Goal: Information Seeking & Learning: Learn about a topic

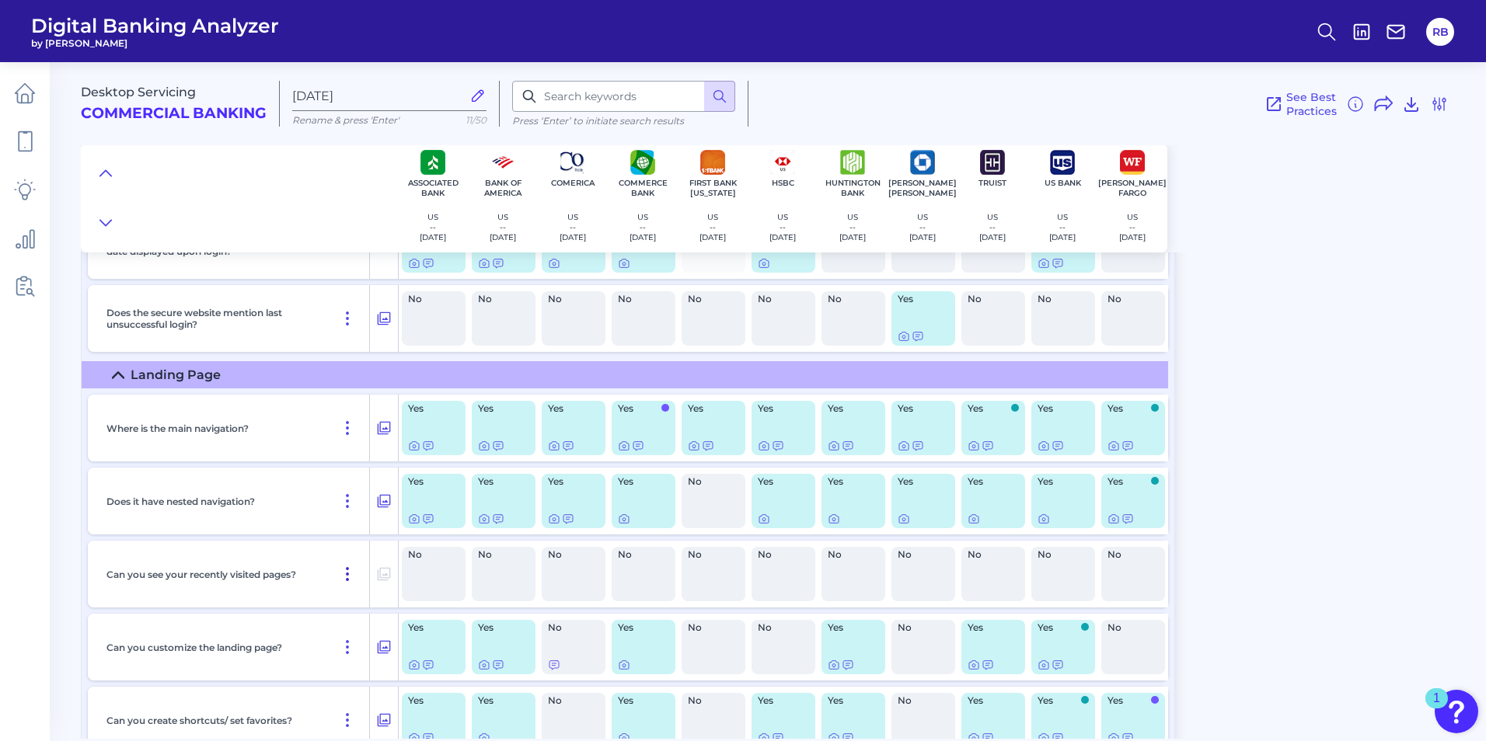
scroll to position [700, 0]
click at [784, 500] on div "Yes" at bounding box center [784, 500] width 64 height 54
click at [765, 519] on icon at bounding box center [764, 518] width 12 height 12
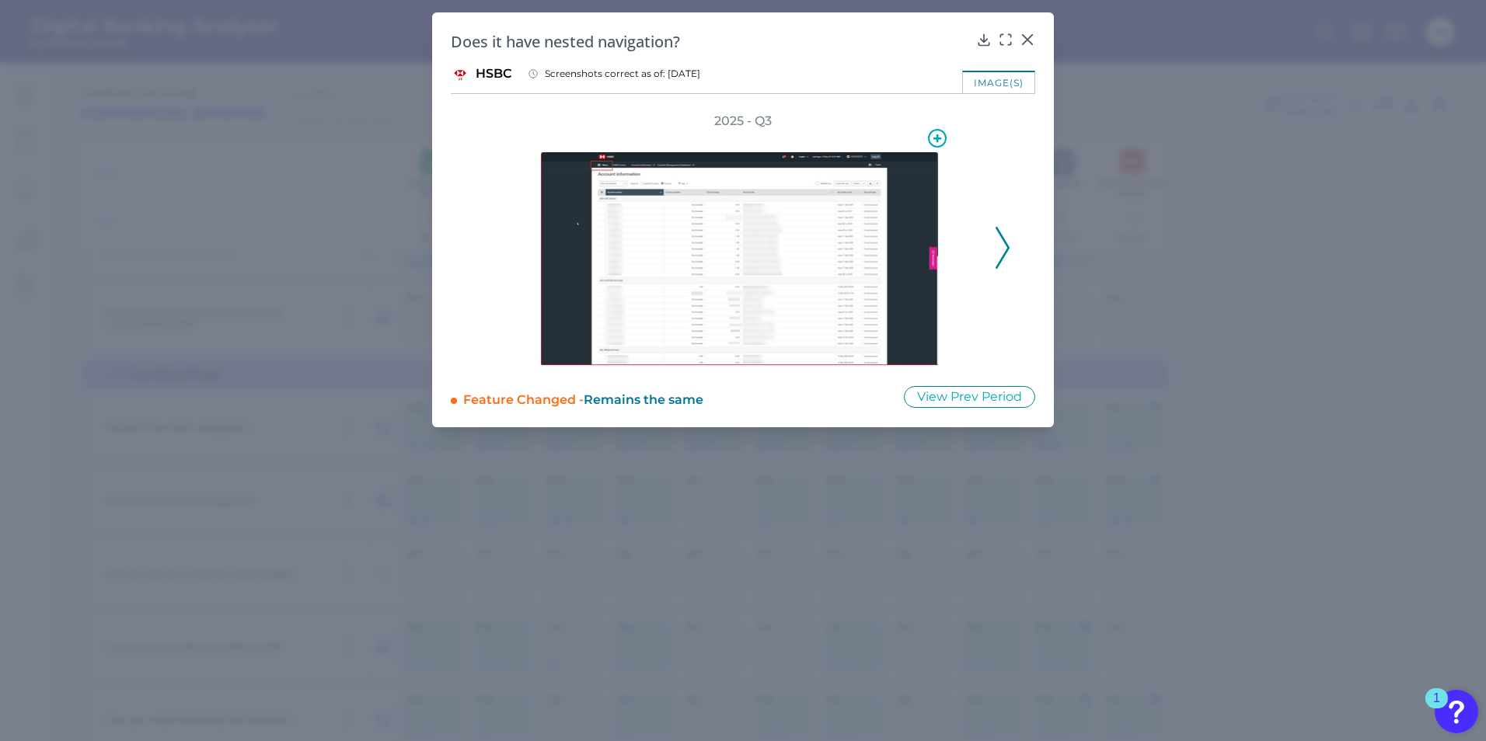
click at [790, 260] on img at bounding box center [739, 259] width 399 height 215
click at [1006, 38] on icon at bounding box center [1006, 40] width 16 height 16
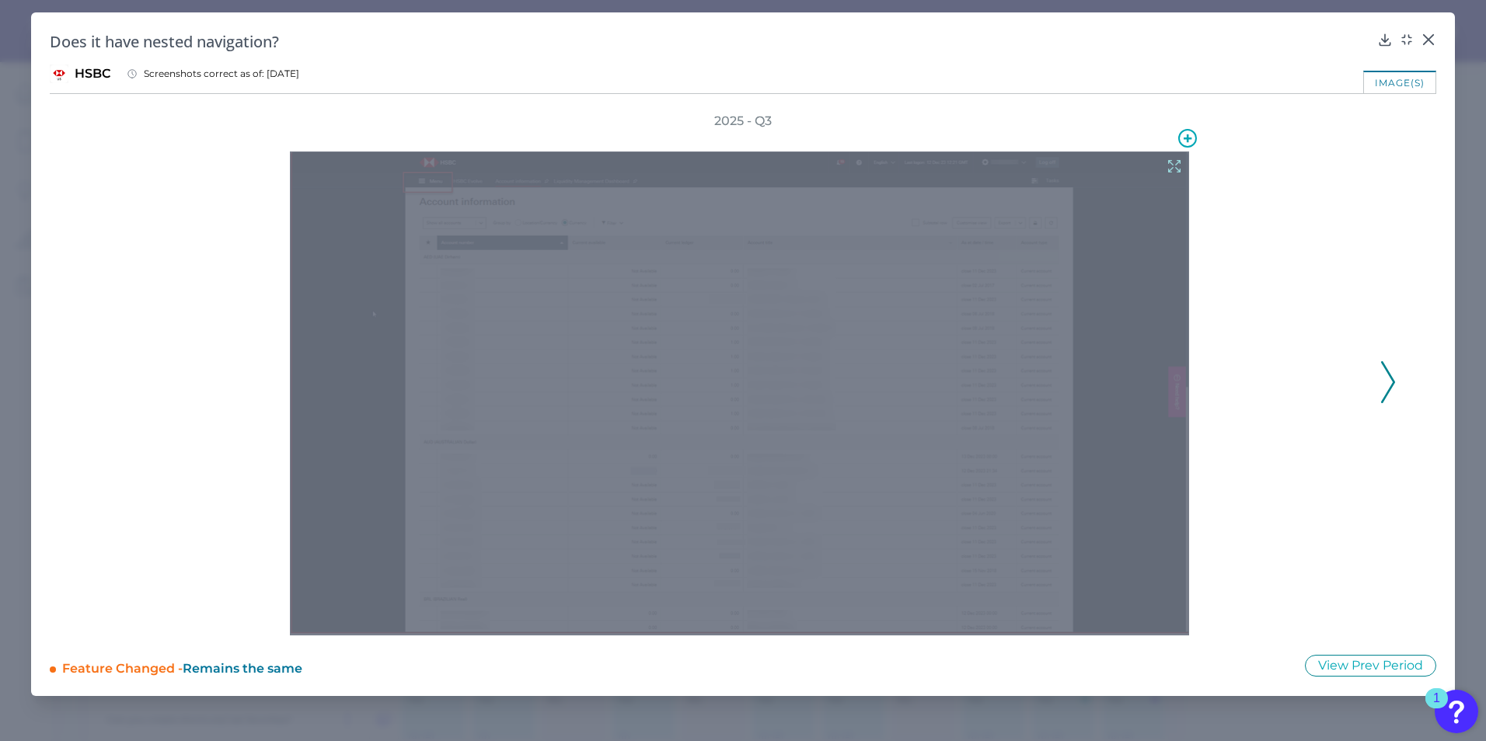
click at [838, 452] on div at bounding box center [739, 394] width 899 height 484
click at [1171, 162] on icon at bounding box center [1174, 167] width 12 height 12
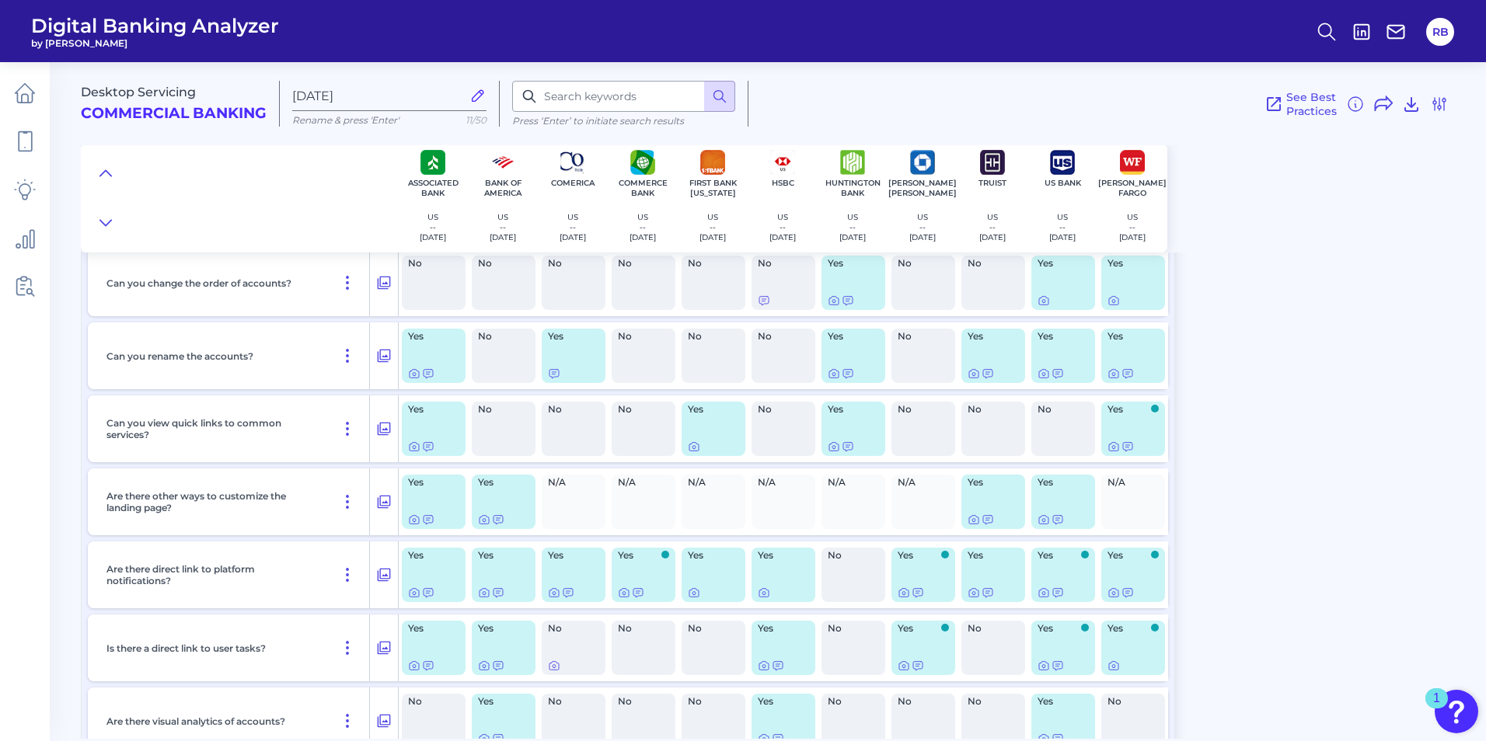
scroll to position [1321, 0]
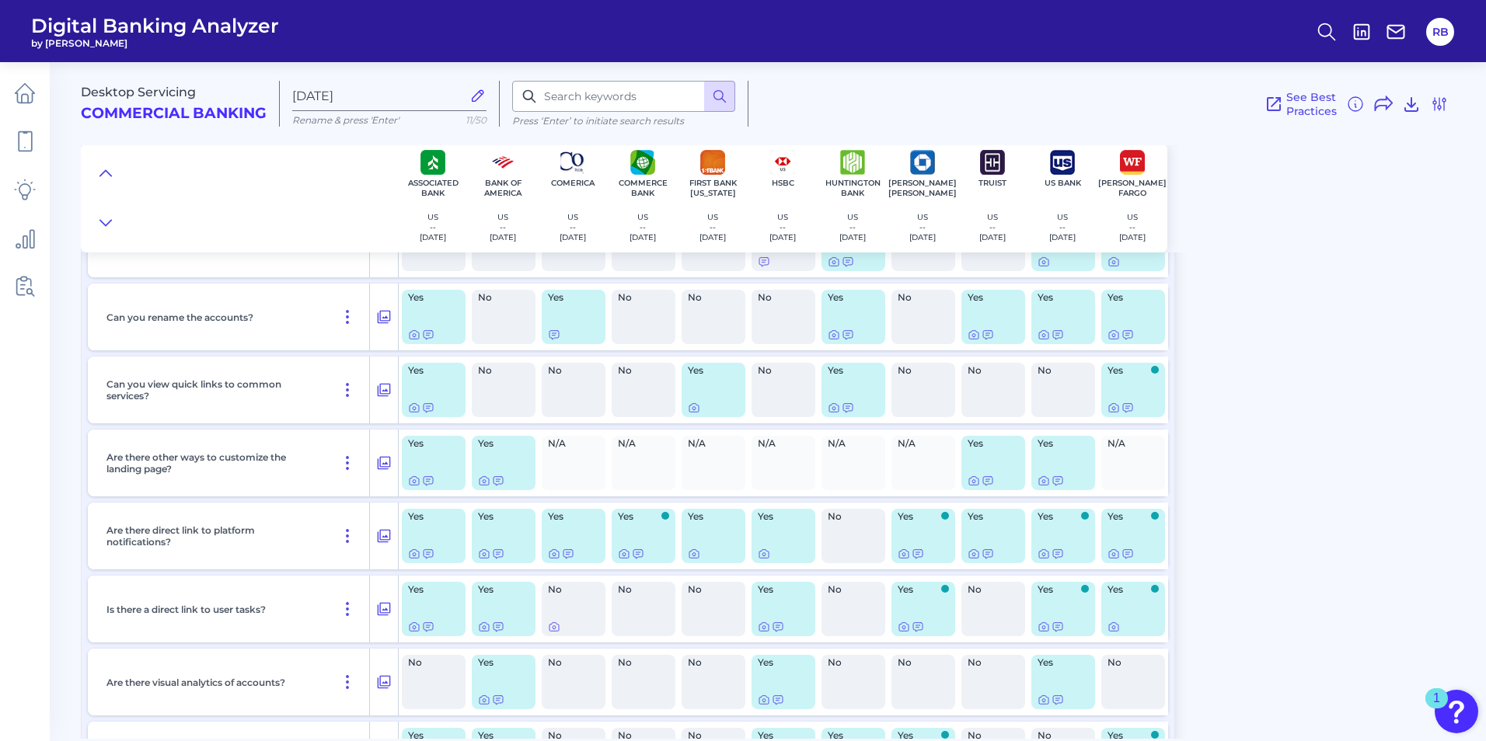
click at [776, 548] on div at bounding box center [783, 554] width 51 height 12
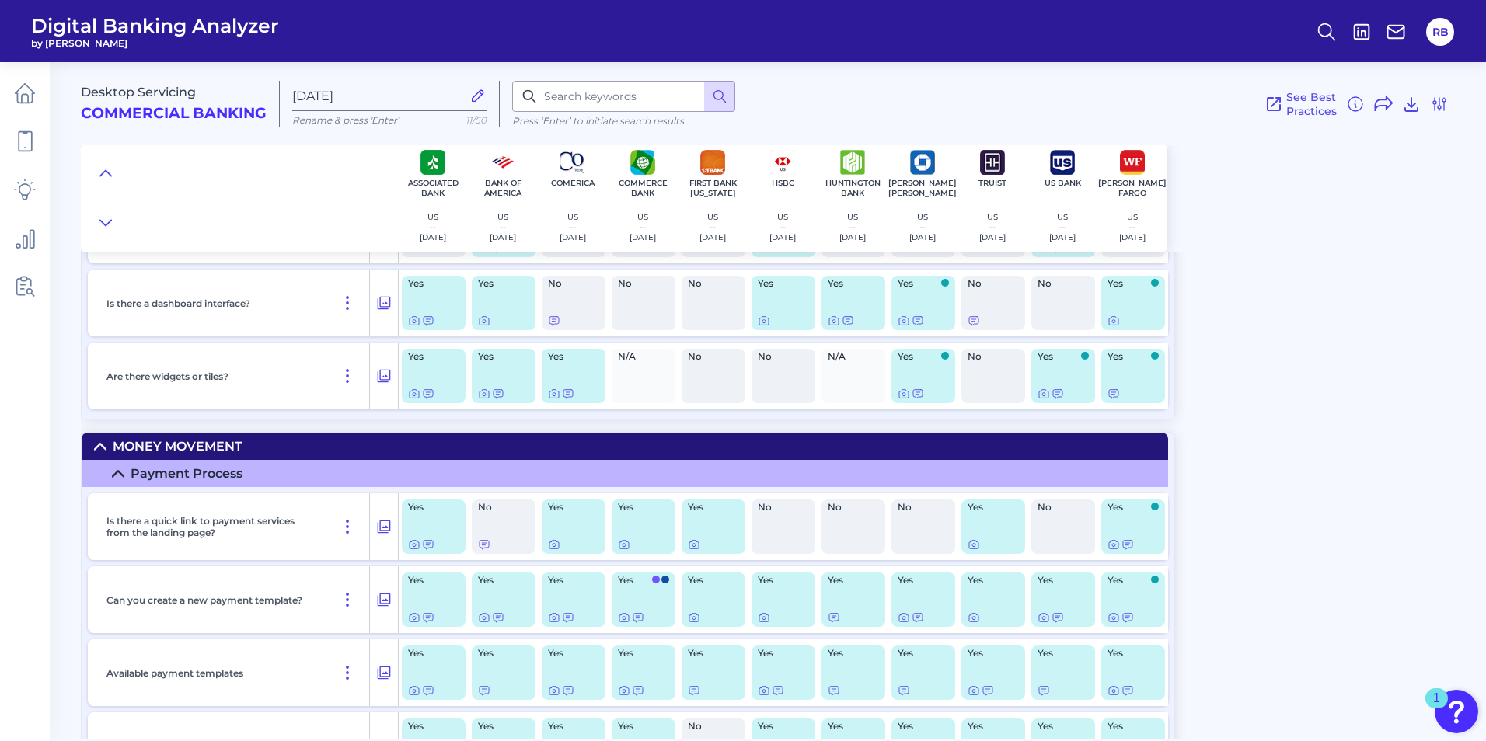
scroll to position [1788, 0]
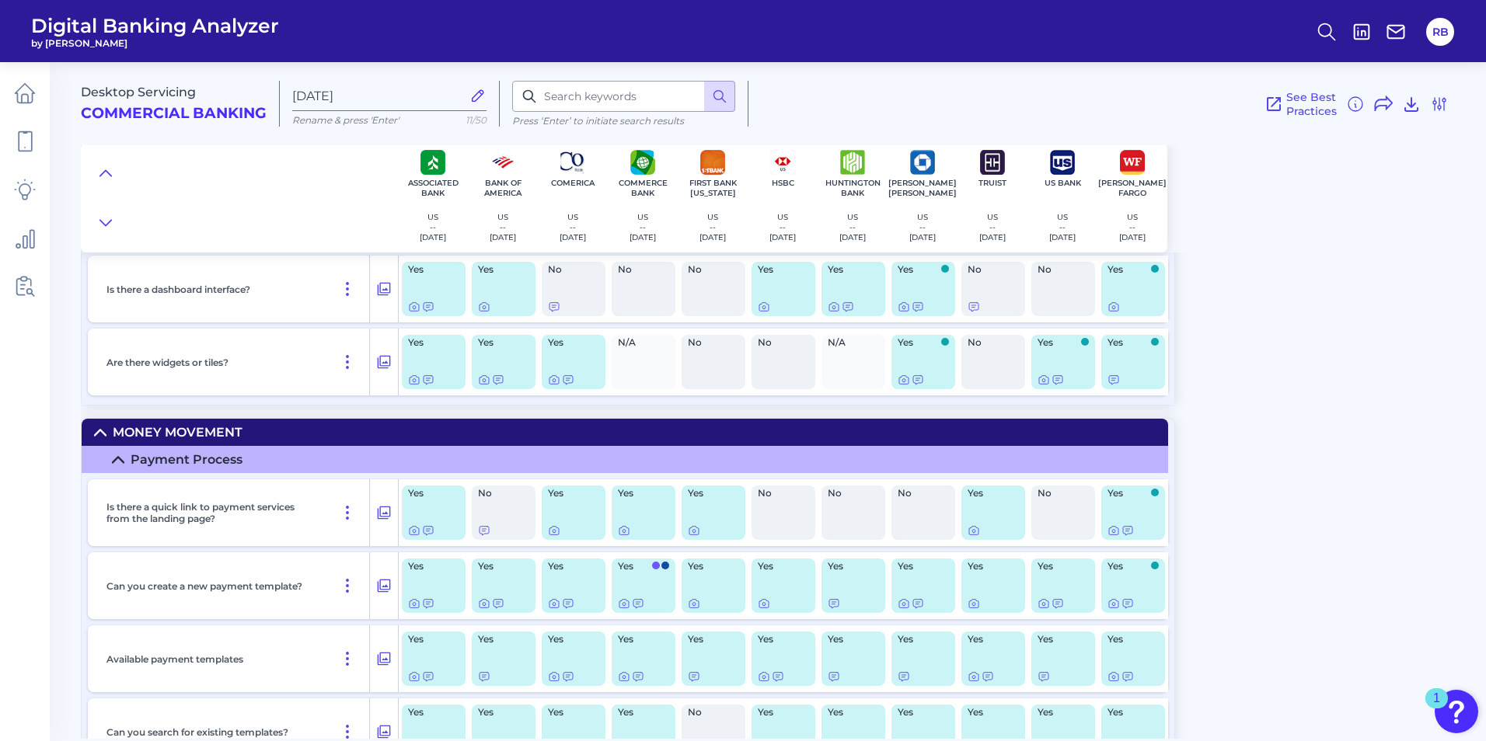
click at [770, 601] on div at bounding box center [783, 604] width 51 height 12
click at [761, 604] on icon at bounding box center [764, 604] width 12 height 12
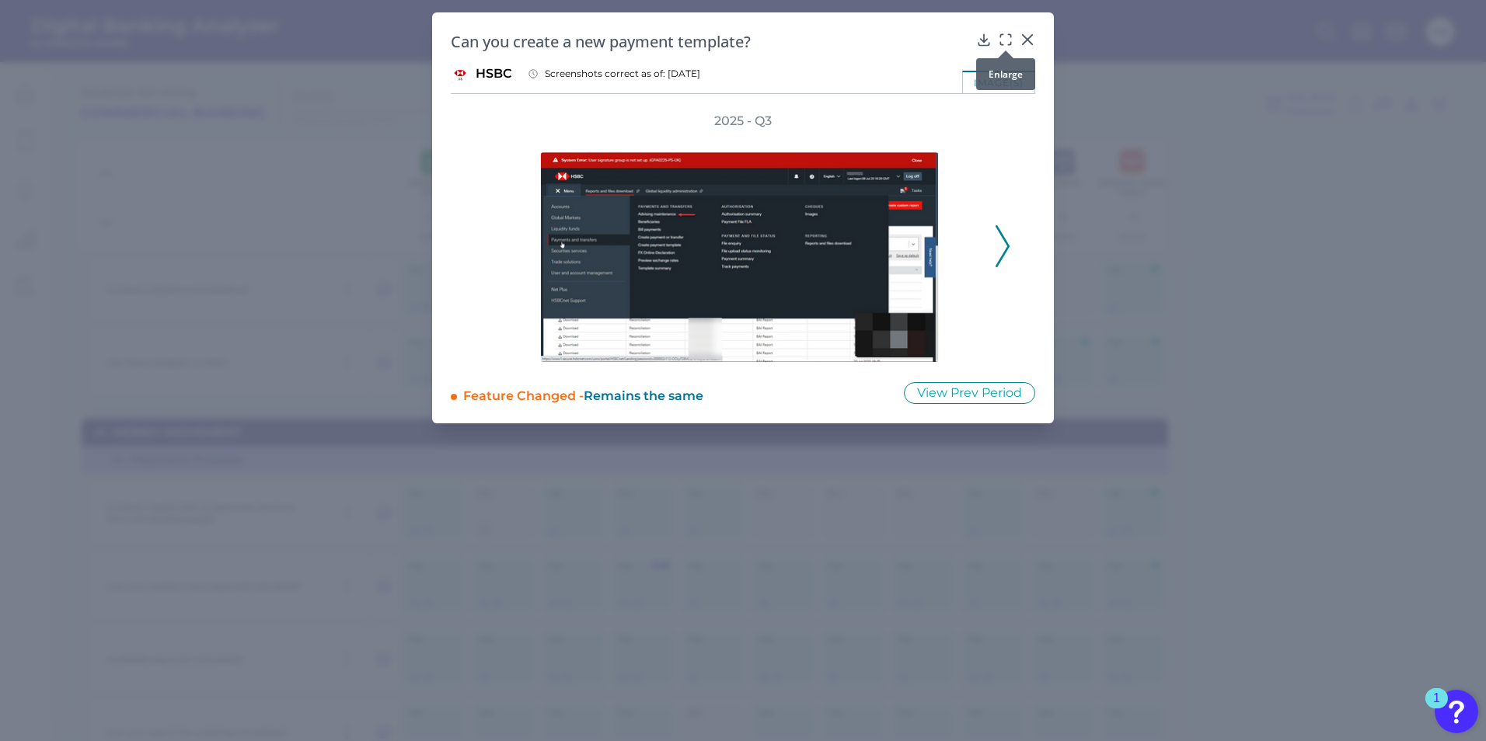
click at [1000, 37] on icon at bounding box center [1006, 40] width 16 height 16
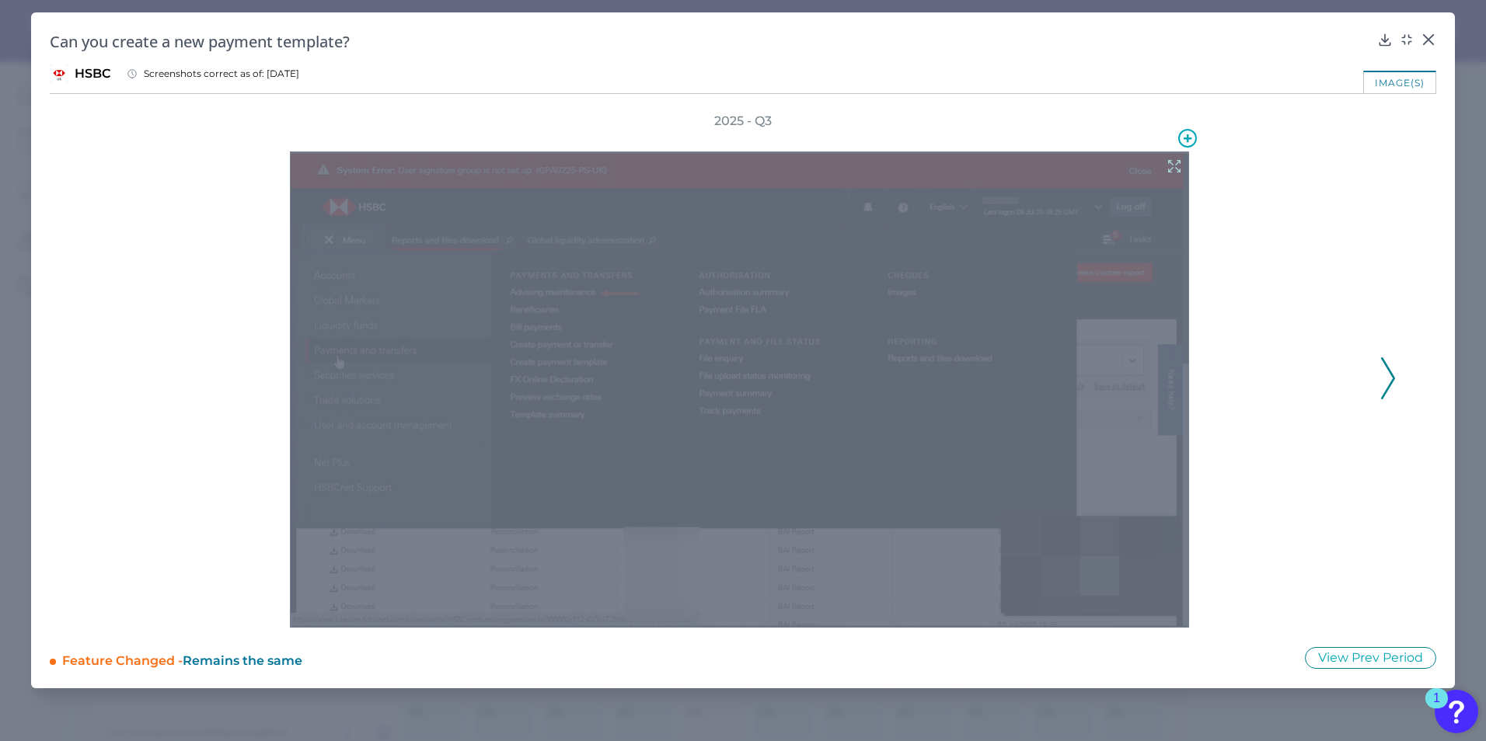
click at [777, 318] on div at bounding box center [739, 390] width 899 height 476
click at [1174, 162] on icon at bounding box center [1174, 166] width 17 height 17
